Goal: Check status: Check status

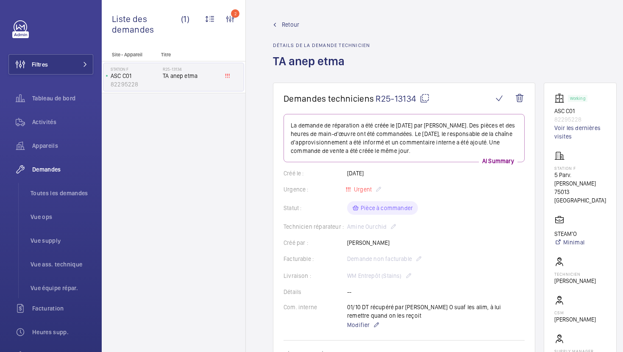
scroll to position [212, 0]
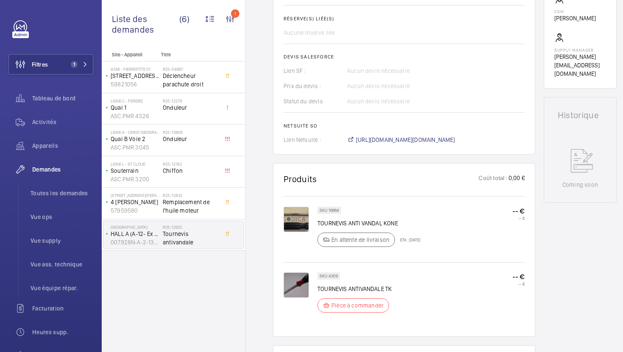
scroll to position [330, 0]
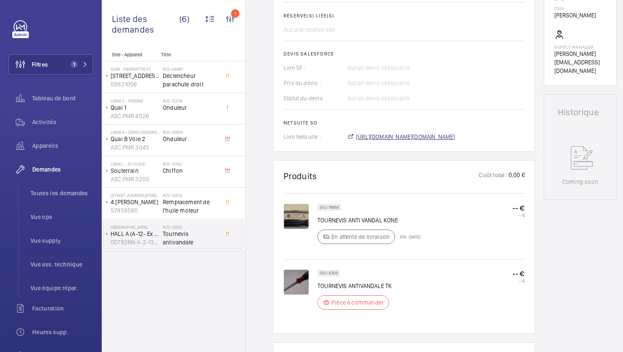
click at [392, 139] on span "[URL][DOMAIN_NAME][DOMAIN_NAME]" at bounding box center [405, 137] width 99 height 8
click at [204, 212] on span "Remplacement de l'huile moteur" at bounding box center [191, 206] width 56 height 17
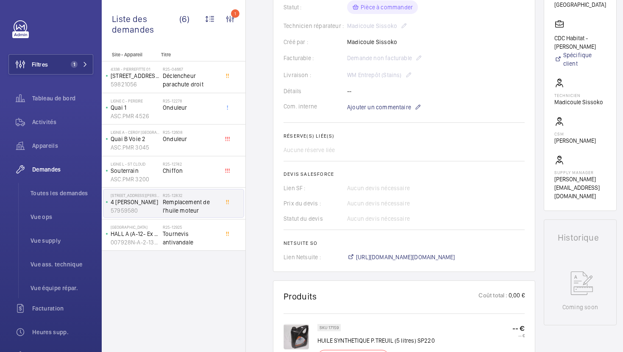
scroll to position [300, 0]
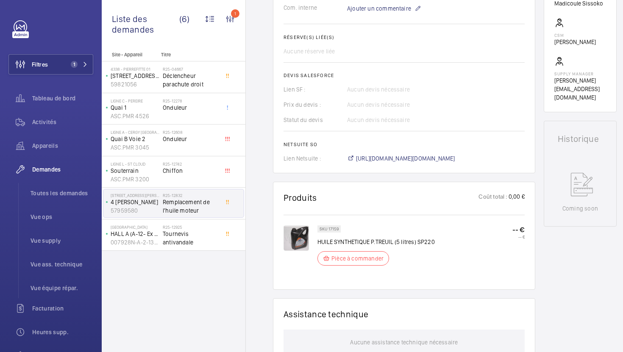
click at [337, 230] on p "SKU 17159" at bounding box center [329, 229] width 19 height 3
copy p "17159"
click at [382, 158] on span "[URL][DOMAIN_NAME][DOMAIN_NAME]" at bounding box center [405, 158] width 99 height 8
click at [415, 157] on span "[URL][DOMAIN_NAME][DOMAIN_NAME]" at bounding box center [405, 158] width 99 height 8
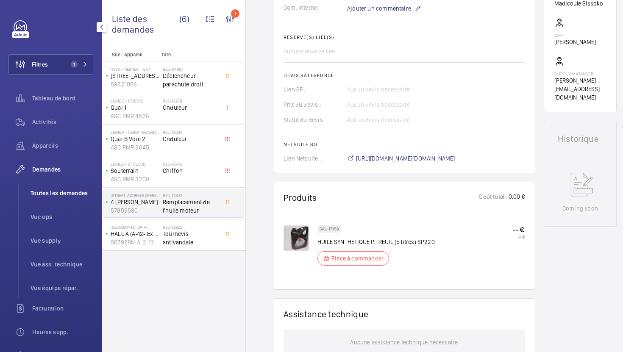
click at [64, 195] on span "Toutes les demandes" at bounding box center [62, 193] width 63 height 8
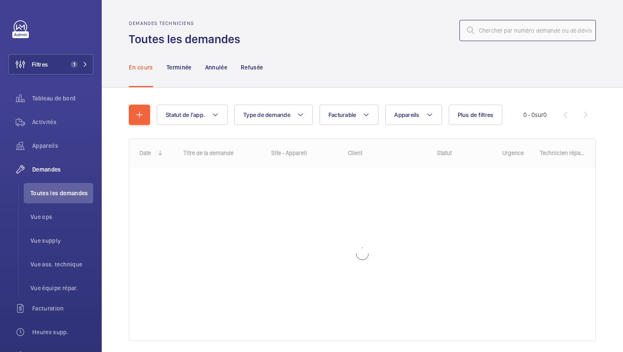
click at [526, 31] on input "text" at bounding box center [527, 30] width 136 height 21
paste input "R25-12933"
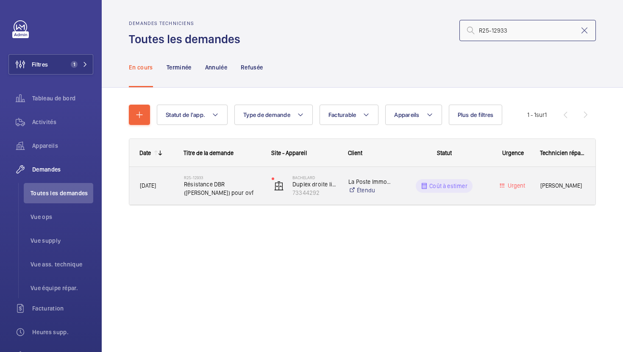
type input "R25-12933"
click at [237, 198] on div "R25-12933 Résistance DBR (otis) pour ovf" at bounding box center [222, 186] width 77 height 25
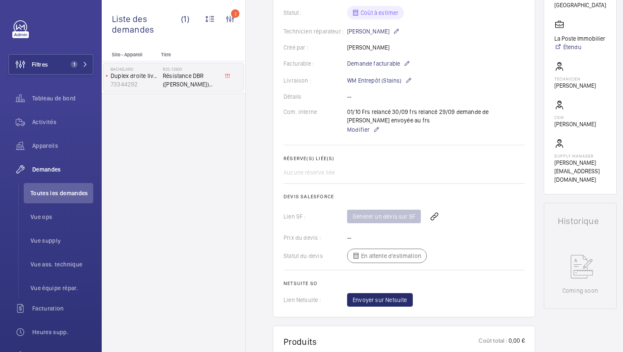
scroll to position [73, 0]
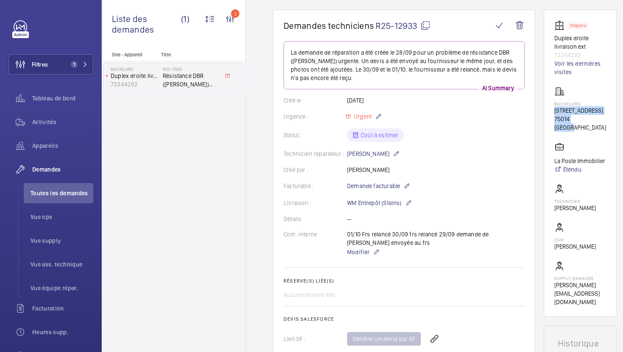
drag, startPoint x: 590, startPoint y: 118, endPoint x: 551, endPoint y: 109, distance: 39.8
click at [551, 109] on wm-front-card "Stopped Duplex droite livraison ext 73344292 Voir les dernières visites Bachela…" at bounding box center [580, 163] width 73 height 307
copy div "[STREET_ADDRESS]"
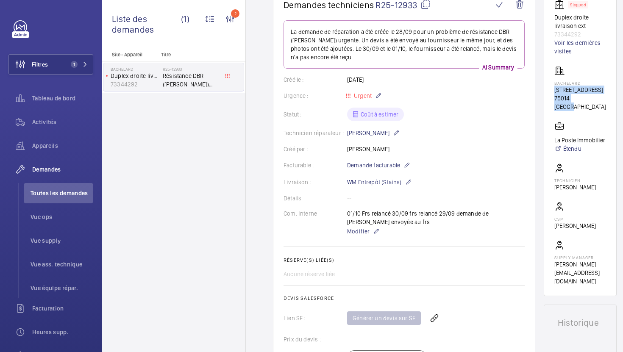
scroll to position [89, 0]
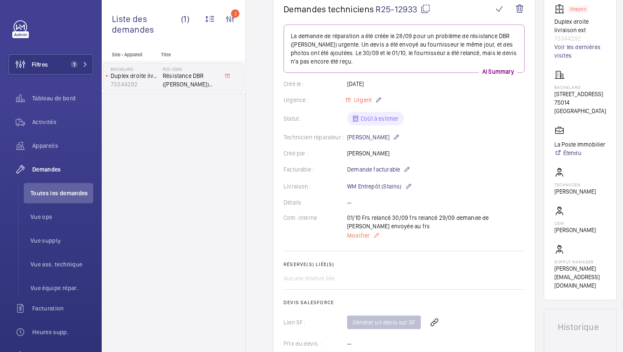
click at [359, 239] on span "Modifier" at bounding box center [358, 235] width 22 height 8
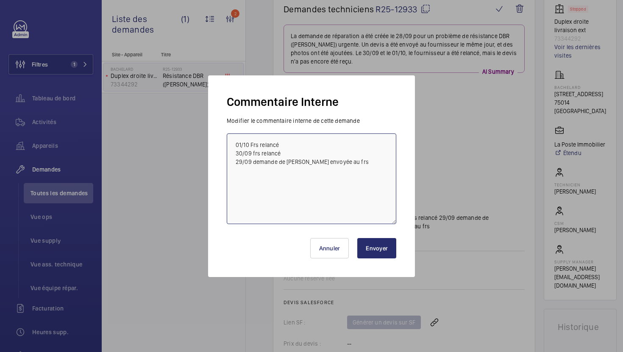
click at [233, 142] on textarea "01/10 Frs relancé 30/09 frs relancé 29/09 demande de [PERSON_NAME] envoyée au f…" at bounding box center [312, 179] width 170 height 91
type textarea "02/10 besoin de plus de precision tech et ops informé 01/10 Frs relancé 30/09 f…"
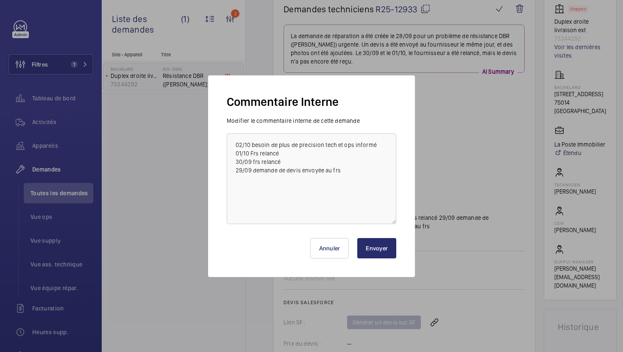
click at [380, 244] on button "Envoyer" at bounding box center [376, 248] width 39 height 20
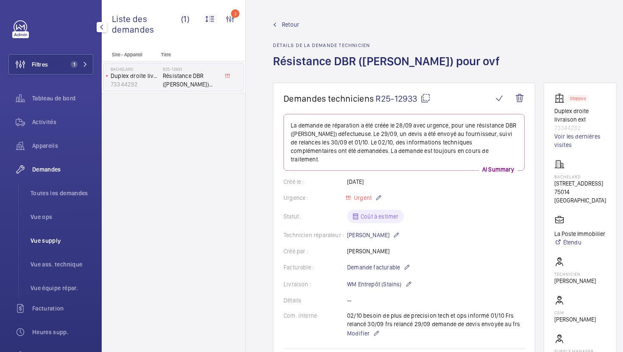
click at [38, 244] on span "Vue supply" at bounding box center [62, 241] width 63 height 8
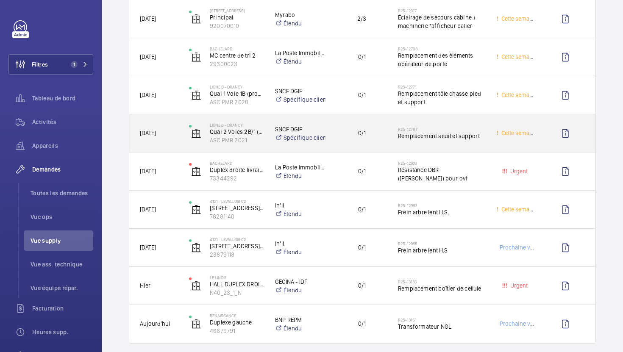
scroll to position [280, 0]
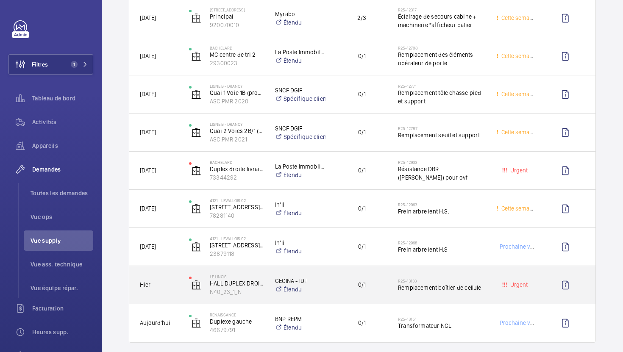
click at [351, 288] on span "0/1" at bounding box center [362, 285] width 50 height 10
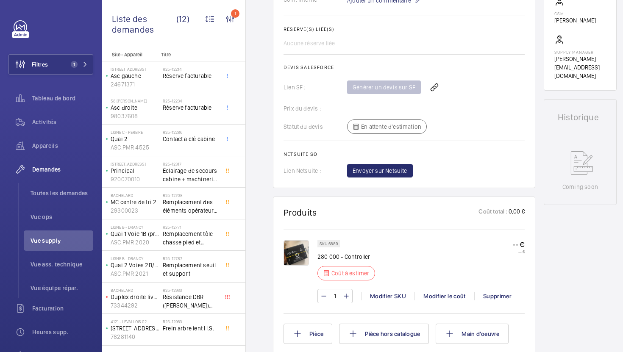
scroll to position [302, 0]
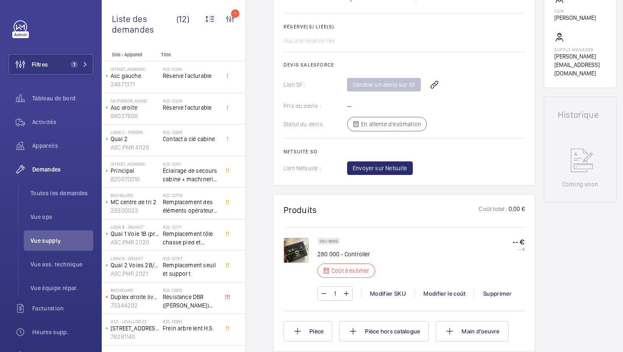
click at [293, 252] on img at bounding box center [296, 250] width 25 height 25
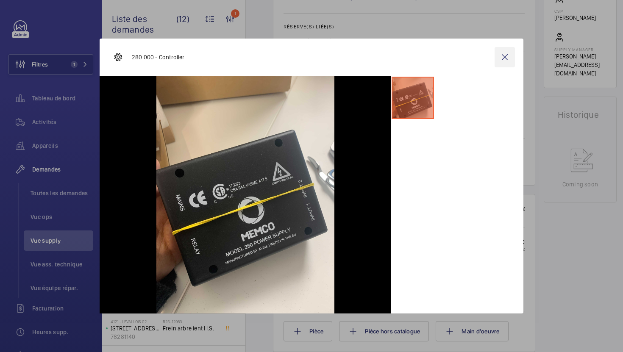
click at [511, 60] on wm-front-icon-button at bounding box center [505, 57] width 20 height 20
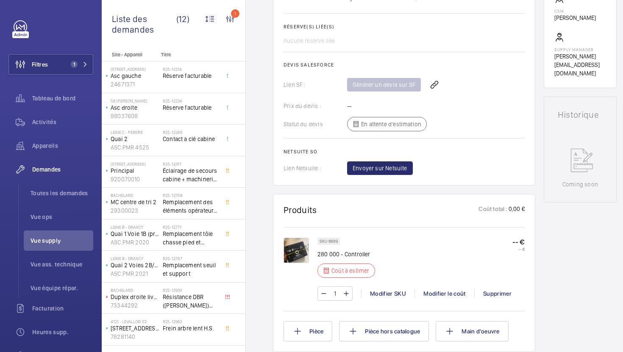
click at [333, 243] on p "SKU 6889" at bounding box center [329, 241] width 18 height 3
copy p "6889"
click at [335, 240] on p "SKU 6889" at bounding box center [329, 241] width 18 height 3
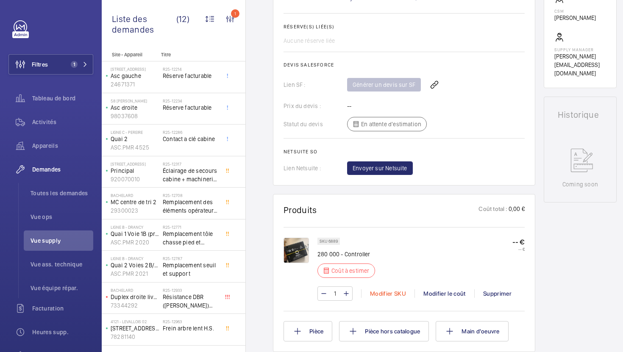
click at [376, 294] on div "Modifier SKU" at bounding box center [387, 293] width 53 height 8
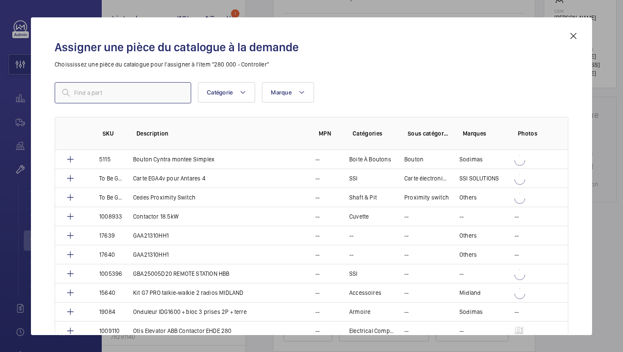
click at [163, 94] on input "text" at bounding box center [123, 92] width 136 height 21
paste input "6889"
drag, startPoint x: 163, startPoint y: 94, endPoint x: 11, endPoint y: 94, distance: 151.3
click at [11, 94] on div "Assigner une pièce du catalogue à la demande Choississez une pièce du catalogue…" at bounding box center [311, 176] width 623 height 352
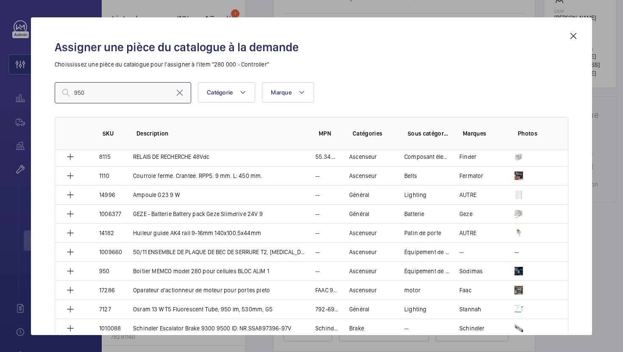
scroll to position [865, 0]
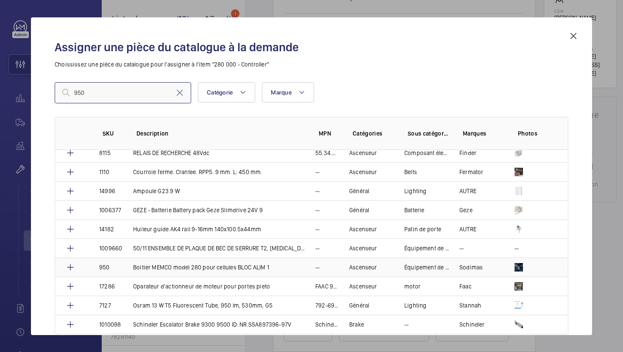
type input "950"
click at [216, 262] on td "Boitier MEMCO model 280 pour cellules BLOC ALIM 1" at bounding box center [214, 267] width 182 height 19
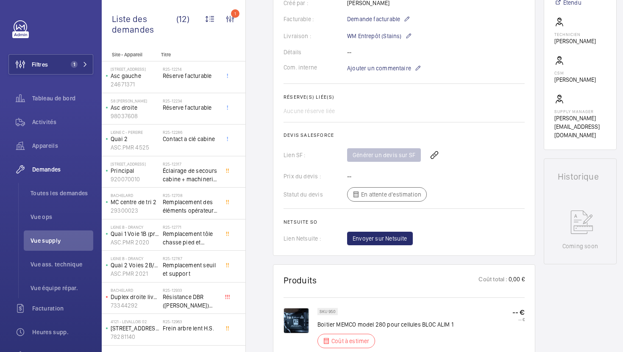
scroll to position [398, 0]
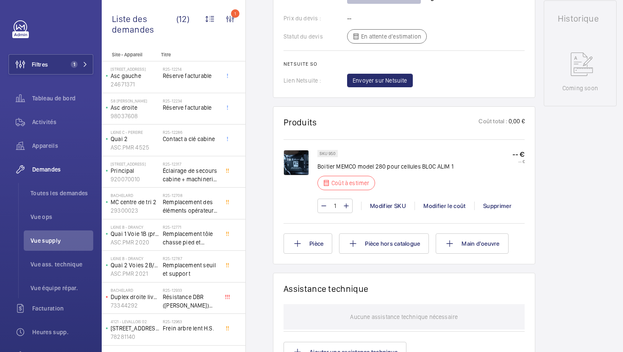
click at [448, 211] on div "1 Modifier SKU Modifier le coût Supprimer" at bounding box center [420, 206] width 207 height 14
click at [448, 206] on div "Modifier le coût" at bounding box center [445, 206] width 60 height 8
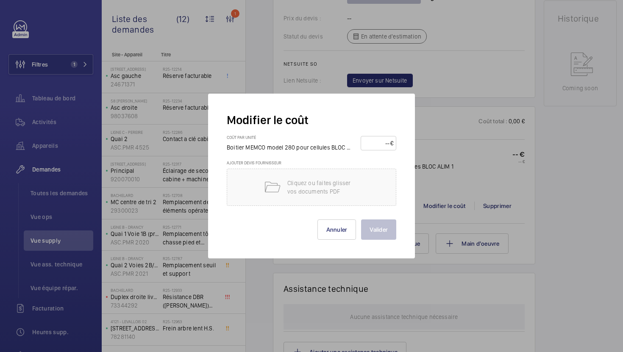
click at [385, 142] on input "number" at bounding box center [377, 143] width 27 height 14
type input "65"
click at [387, 228] on button "Valider" at bounding box center [378, 230] width 35 height 20
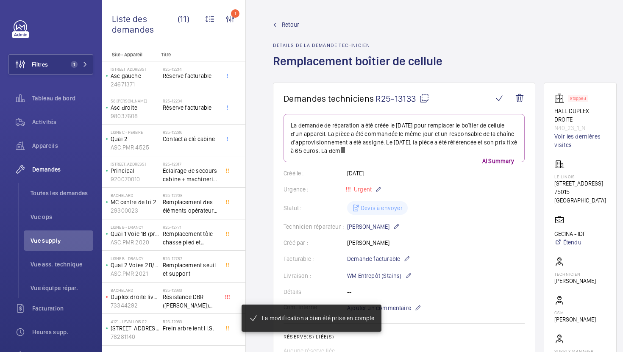
scroll to position [57, 0]
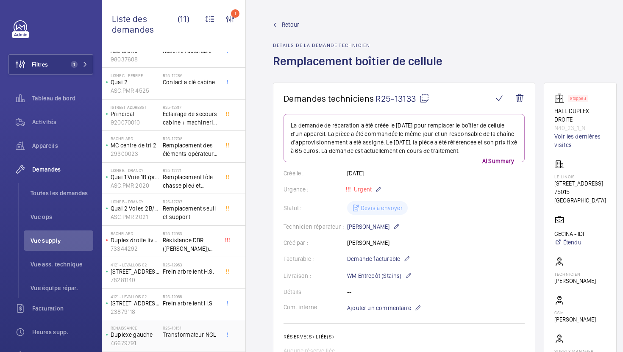
click at [201, 340] on div "R25-13151 Transformateur NGL" at bounding box center [191, 338] width 56 height 25
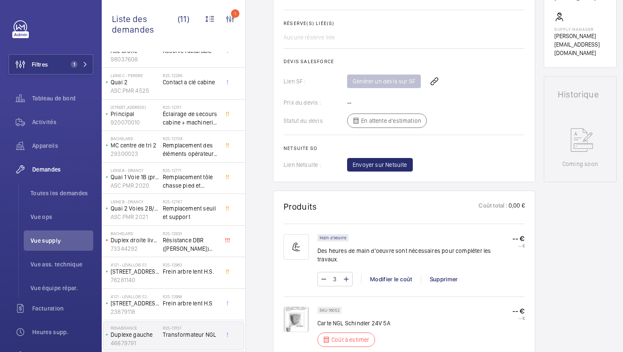
scroll to position [322, 0]
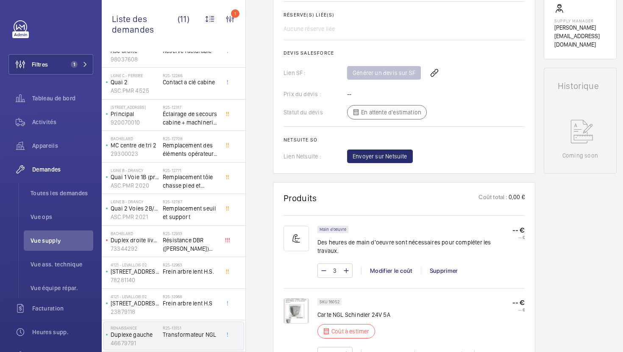
click at [331, 301] on p "SKU 16052" at bounding box center [330, 302] width 20 height 3
copy p "16052"
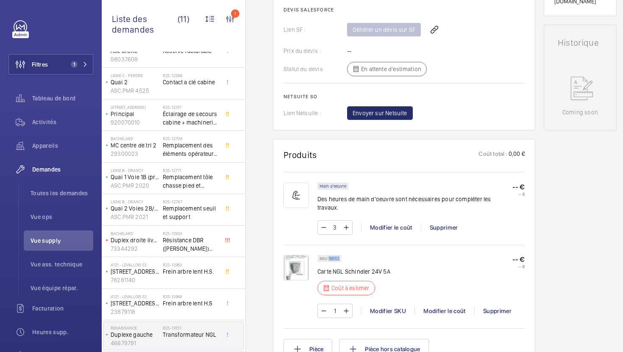
scroll to position [378, 0]
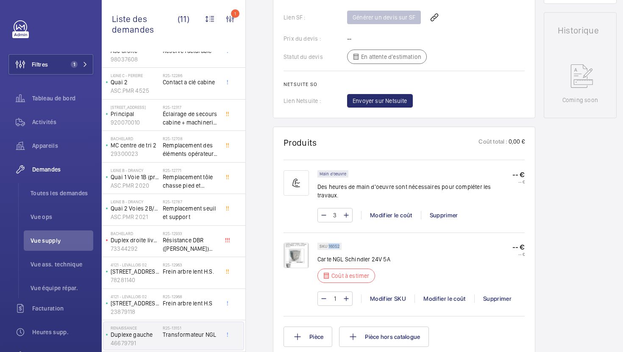
click at [300, 250] on img at bounding box center [296, 255] width 25 height 25
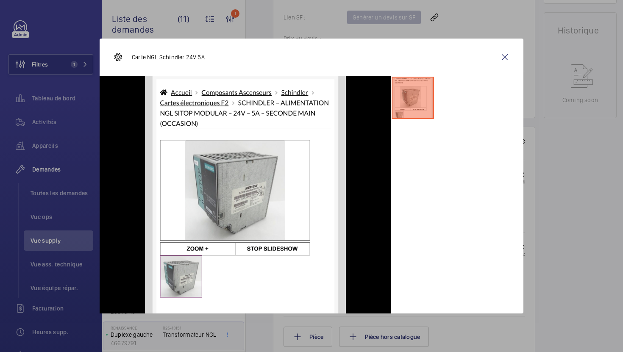
click at [568, 239] on div at bounding box center [311, 176] width 623 height 352
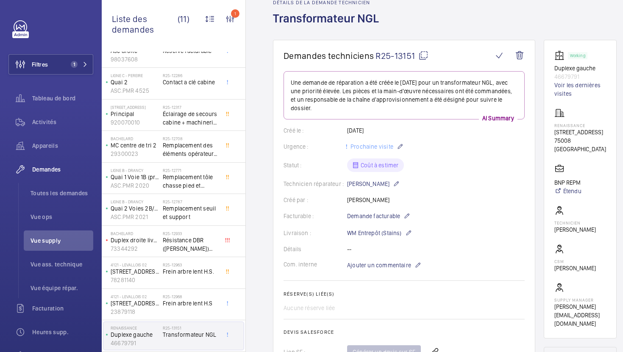
scroll to position [0, 0]
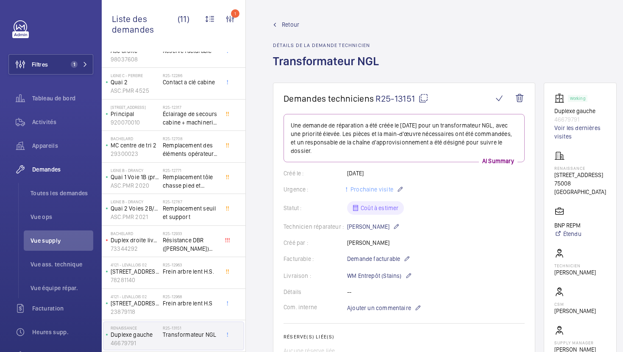
click at [423, 96] on mat-icon at bounding box center [423, 98] width 10 height 10
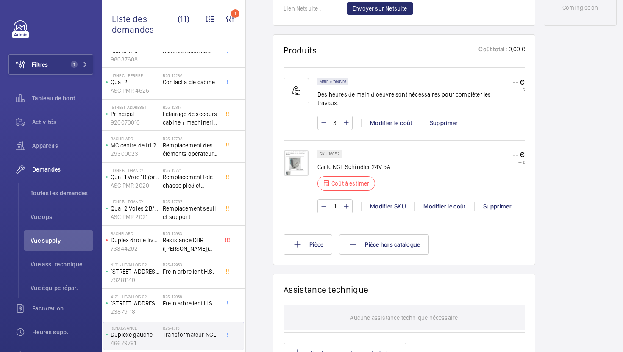
scroll to position [479, 0]
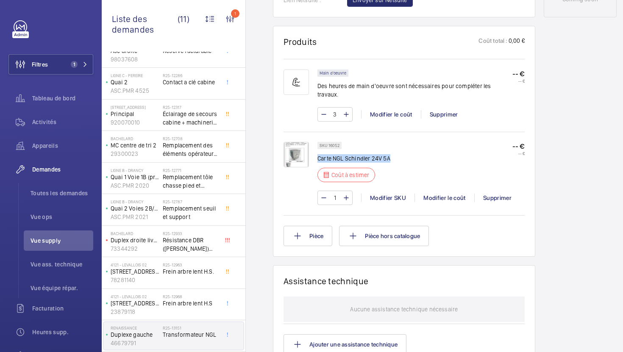
copy p "Carte NGL Schindler 24V 5A"
drag, startPoint x: 390, startPoint y: 151, endPoint x: 319, endPoint y: 152, distance: 70.8
click at [319, 152] on div "SKU 16052 Carte NGL Schindler 24V 5A Coût à estimer -- € -- €" at bounding box center [420, 164] width 207 height 45
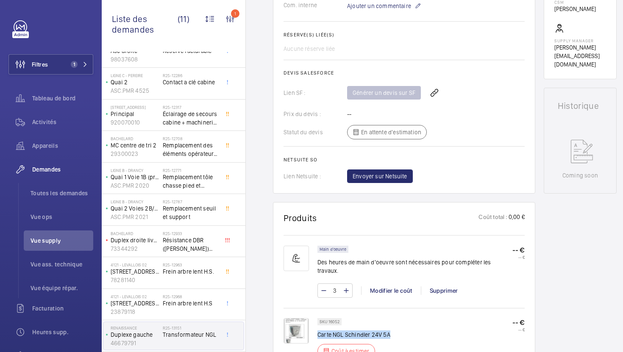
scroll to position [127, 0]
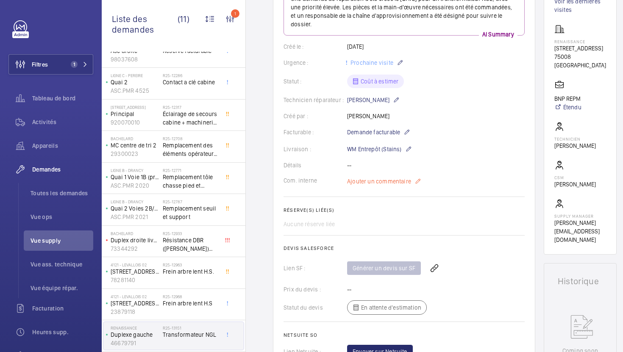
click at [379, 183] on span "Ajouter un commentaire" at bounding box center [379, 181] width 64 height 8
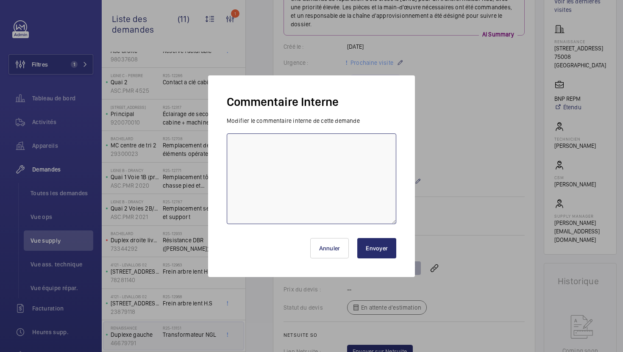
click at [323, 193] on textarea at bounding box center [312, 179] width 170 height 91
type textarea "02/10 demande de [PERSON_NAME] envoyée"
click at [392, 255] on button "Envoyer" at bounding box center [376, 248] width 39 height 20
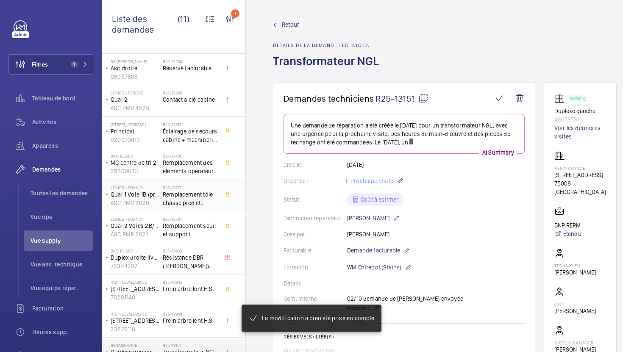
scroll to position [57, 0]
